Goal: Book appointment/travel/reservation

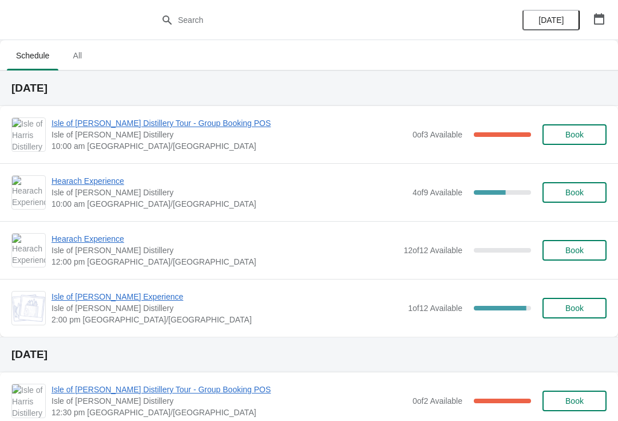
click at [581, 249] on span "Book" at bounding box center [575, 250] width 18 height 9
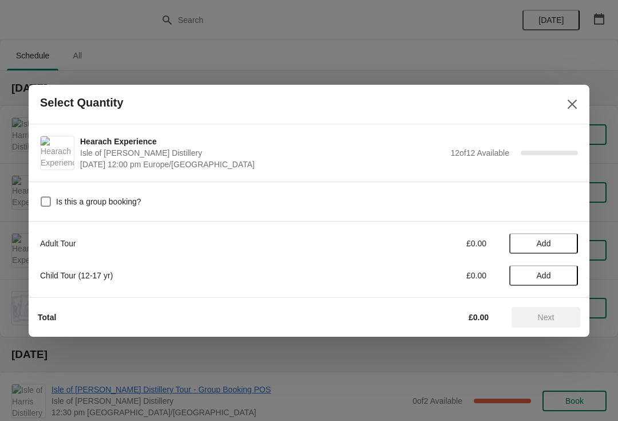
click at [548, 243] on span "Add" at bounding box center [544, 243] width 14 height 9
click at [563, 238] on icon at bounding box center [564, 243] width 12 height 12
click at [567, 240] on icon at bounding box center [564, 243] width 12 height 12
click at [565, 237] on icon at bounding box center [564, 243] width 12 height 12
click at [547, 316] on span "Next" at bounding box center [546, 317] width 17 height 9
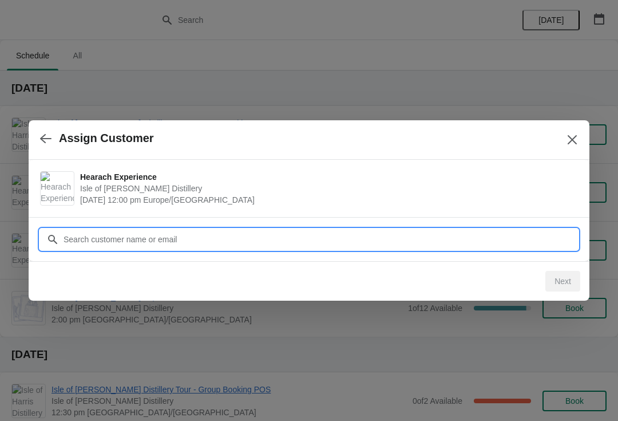
click at [105, 239] on input "Customer" at bounding box center [320, 239] width 515 height 21
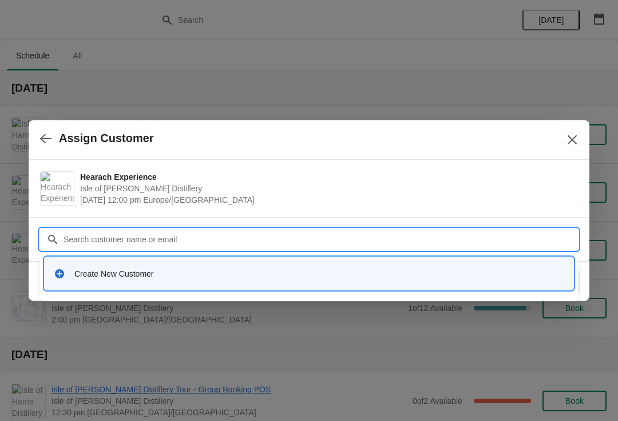
click at [117, 275] on div "Create New Customer" at bounding box center [319, 273] width 490 height 11
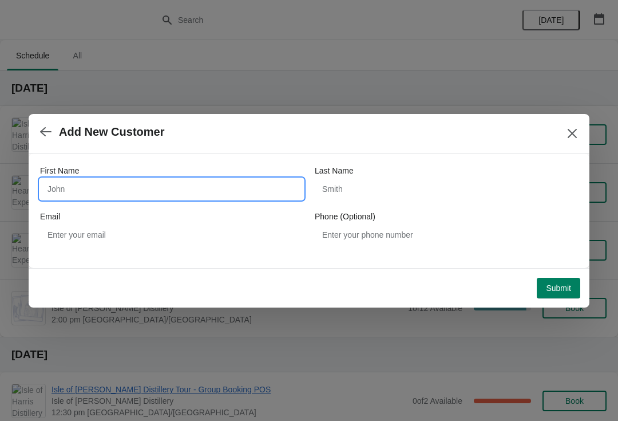
click at [107, 187] on input "First Name" at bounding box center [171, 189] width 263 height 21
type input "Sascha"
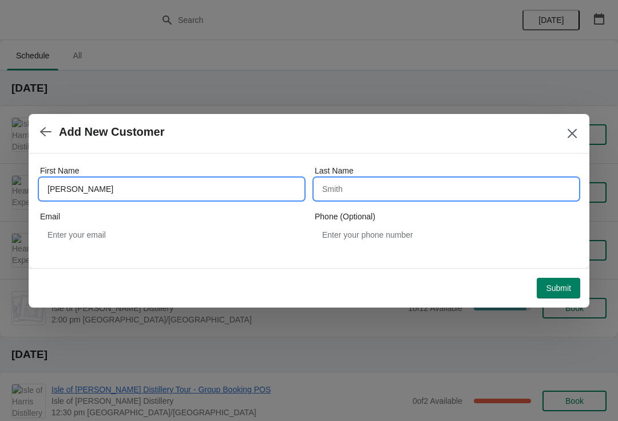
click at [398, 193] on input "Last Name" at bounding box center [446, 189] width 263 height 21
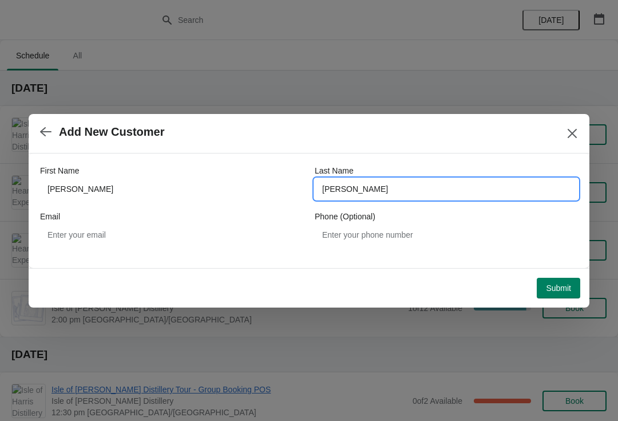
type input "Retter"
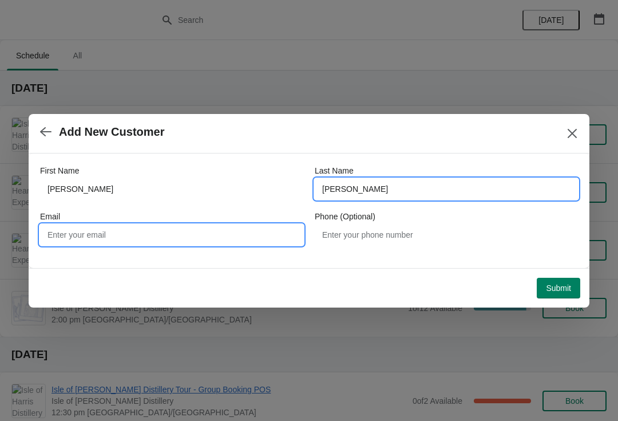
click at [167, 227] on input "Email" at bounding box center [171, 234] width 263 height 21
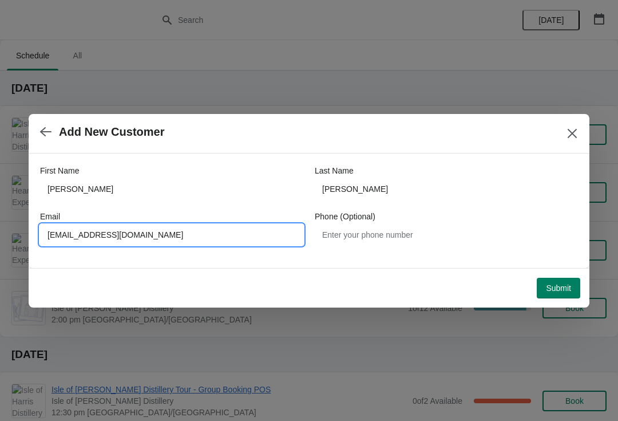
type input "Sretter1979@gmail.com"
click at [570, 288] on span "Submit" at bounding box center [558, 287] width 25 height 9
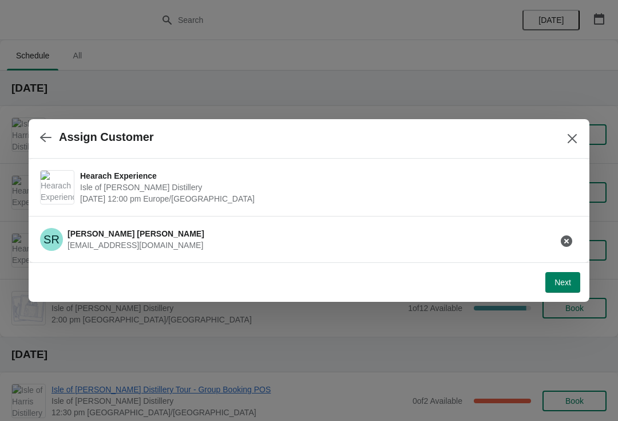
click at [574, 291] on button "Next" at bounding box center [563, 282] width 35 height 21
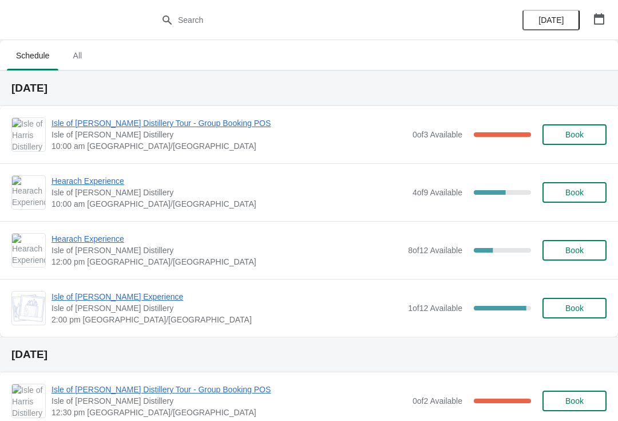
click at [96, 238] on span "Hearach Experience" at bounding box center [227, 238] width 351 height 11
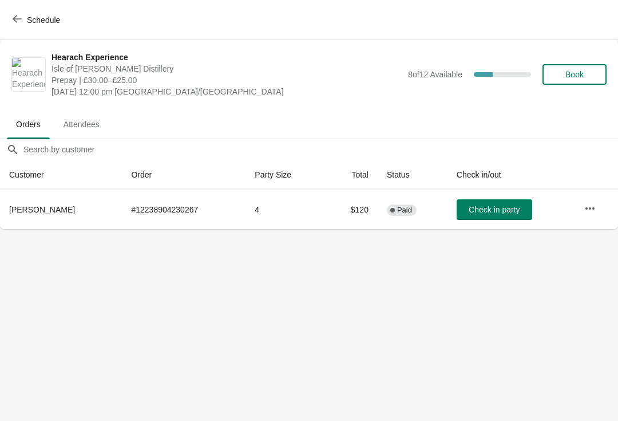
click at [48, 15] on span "Schedule" at bounding box center [43, 19] width 33 height 9
